Goal: Task Accomplishment & Management: Manage account settings

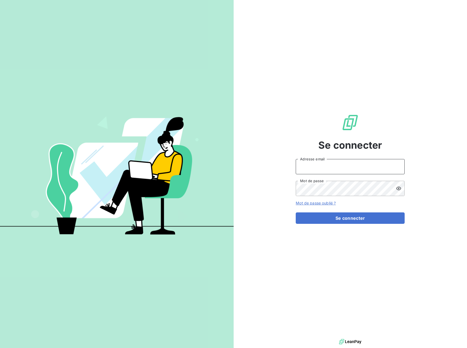
click at [340, 164] on input "Adresse email" at bounding box center [350, 166] width 109 height 15
type input "[EMAIL_ADDRESS][DOMAIN_NAME]"
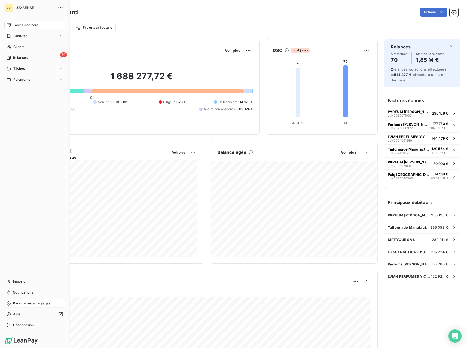
click at [22, 302] on span "Paramètres et réglages" at bounding box center [31, 303] width 37 height 5
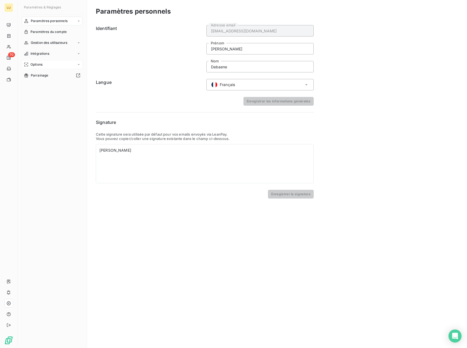
click at [54, 66] on div "Options" at bounding box center [52, 64] width 61 height 9
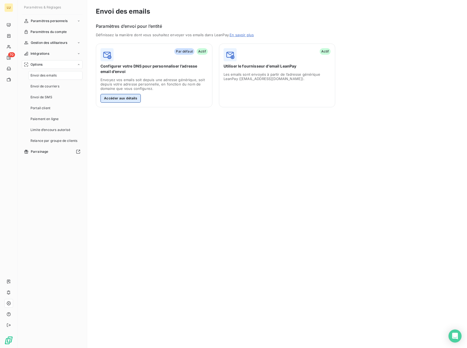
click at [124, 98] on button "Accéder aux détails" at bounding box center [121, 98] width 40 height 9
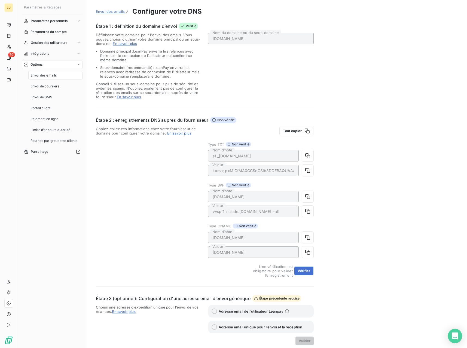
click at [454, 337] on icon "Open Intercom Messenger" at bounding box center [455, 336] width 6 height 7
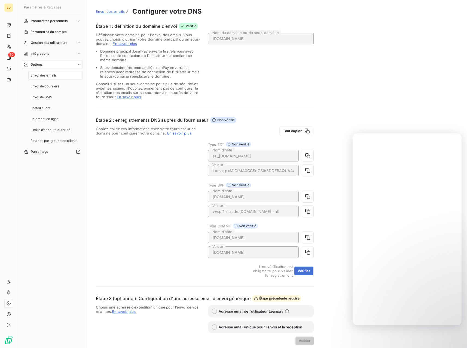
click at [391, 113] on div "Envoi des emails Configurer votre DNS Étape 1 : définition du domaine d’envoi V…" at bounding box center [277, 189] width 380 height 378
click at [92, 214] on div "Envoi des emails Configurer votre DNS Étape 1 : définition du domaine d’envoi V…" at bounding box center [277, 189] width 380 height 378
